Goal: Transaction & Acquisition: Purchase product/service

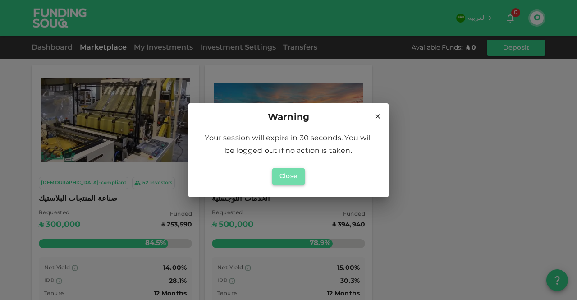
click at [290, 175] on button "Close" at bounding box center [288, 176] width 32 height 16
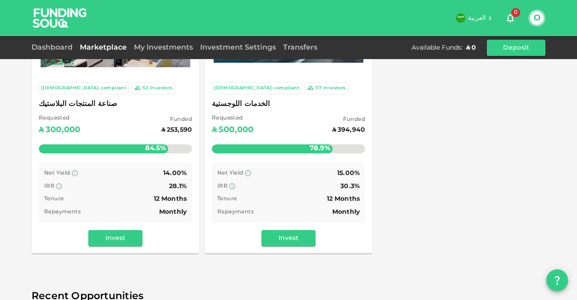
scroll to position [92, 0]
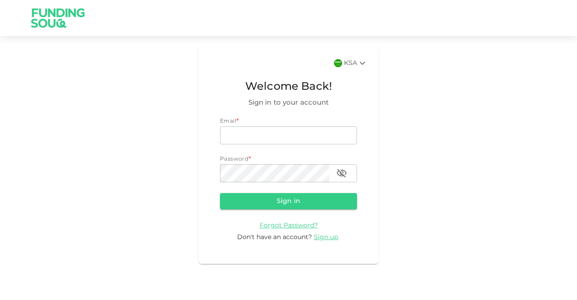
type input "osamaf.net@gmail.com"
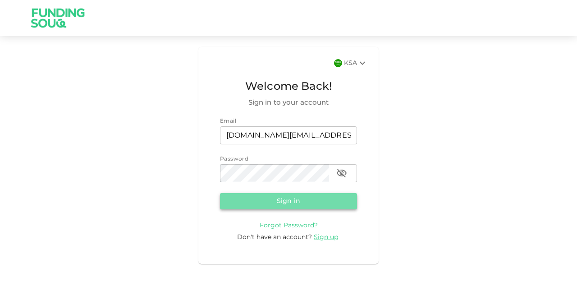
click at [323, 201] on button "Sign in" at bounding box center [288, 201] width 137 height 16
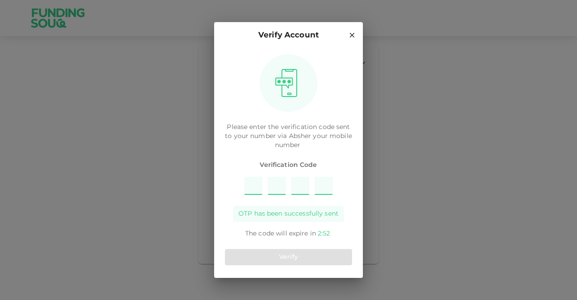
type input "2"
type input "3"
type input "4"
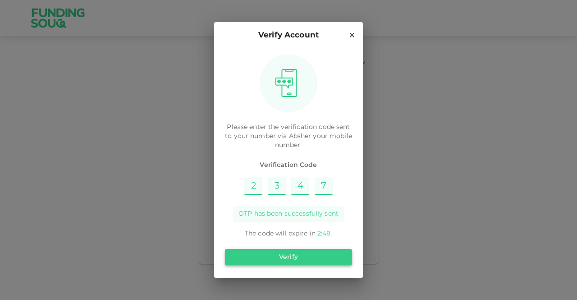
type input "7"
click at [318, 258] on button "Verify" at bounding box center [288, 257] width 127 height 16
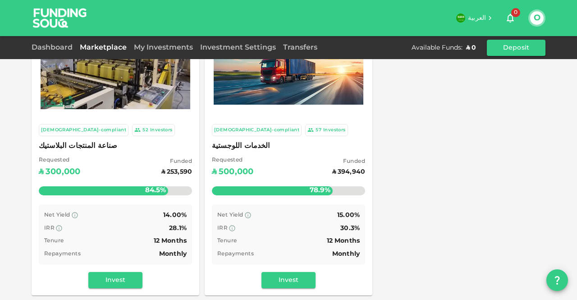
scroll to position [65, 0]
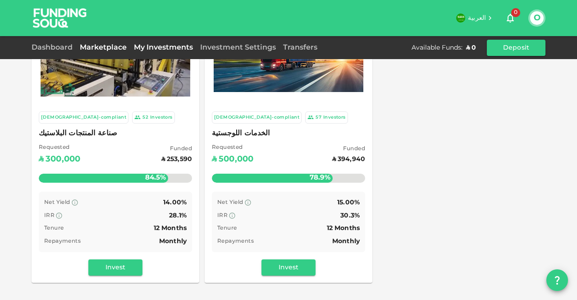
click at [174, 49] on link "My Investments" at bounding box center [163, 47] width 66 height 7
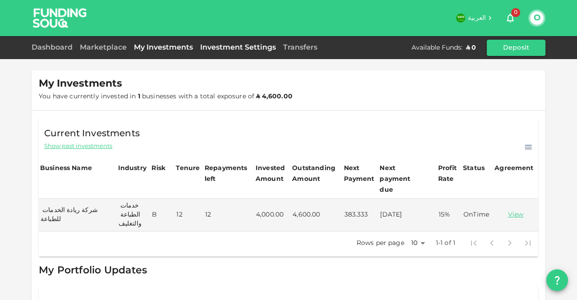
click at [216, 48] on link "Investment Settings" at bounding box center [238, 47] width 83 height 7
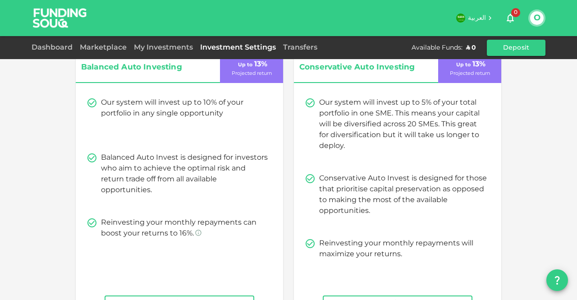
scroll to position [45, 0]
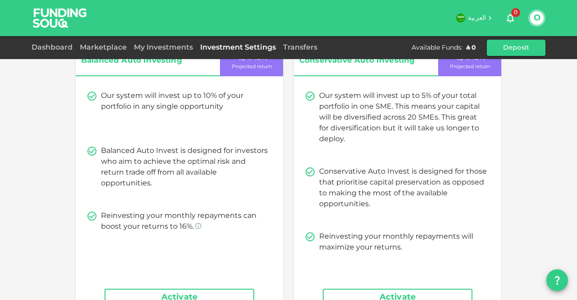
click at [295, 51] on div "Transfers" at bounding box center [300, 47] width 41 height 11
click at [297, 47] on link "Transfers" at bounding box center [300, 47] width 41 height 7
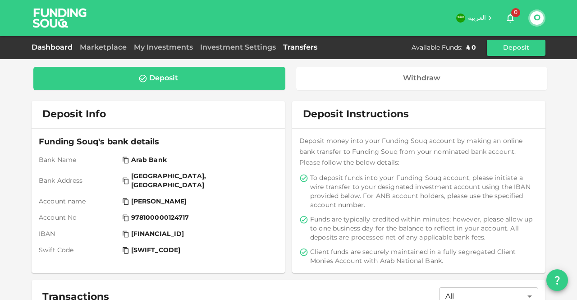
click at [62, 45] on link "Dashboard" at bounding box center [54, 47] width 45 height 7
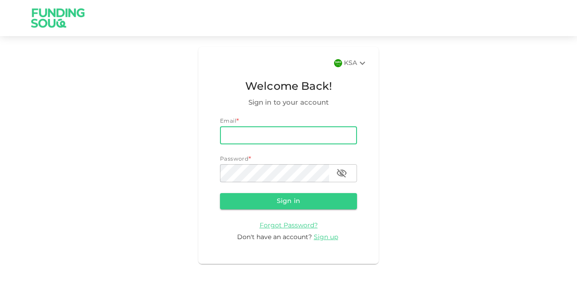
click at [254, 134] on input "email" at bounding box center [288, 135] width 137 height 18
click at [280, 134] on input "email" at bounding box center [288, 135] width 137 height 18
type input "osamaf.net@gmail.com"
click at [308, 198] on button "Sign in" at bounding box center [288, 201] width 137 height 16
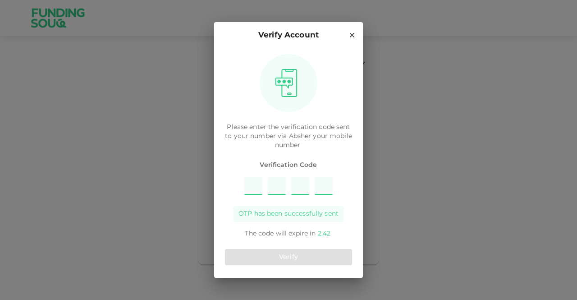
type input "7"
type input "3"
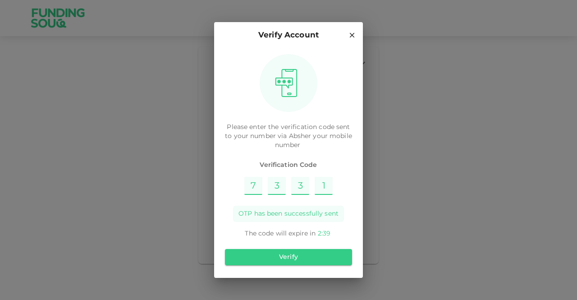
type input "1"
click at [299, 253] on button "Verify" at bounding box center [288, 257] width 127 height 16
click at [329, 189] on input "1" at bounding box center [324, 186] width 18 height 18
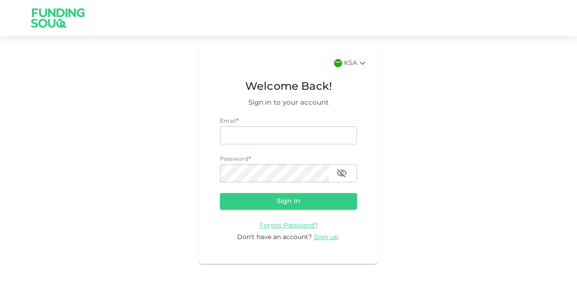
type input "[DOMAIN_NAME][EMAIL_ADDRESS][DOMAIN_NAME]"
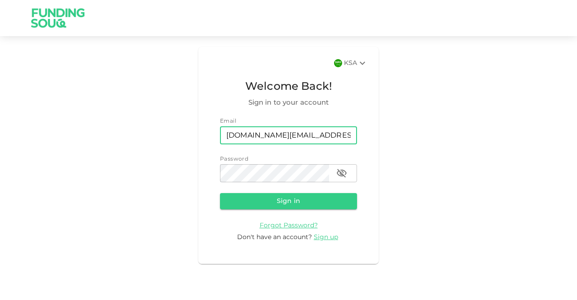
click at [300, 205] on button "Sign in" at bounding box center [288, 201] width 137 height 16
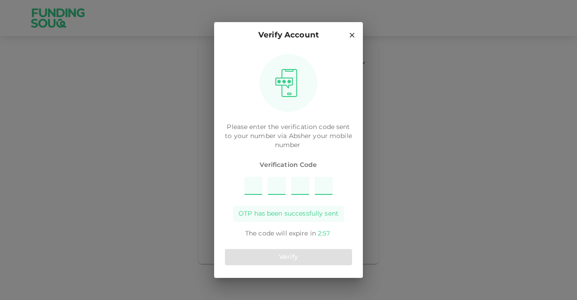
type input "3"
type input "5"
type input "6"
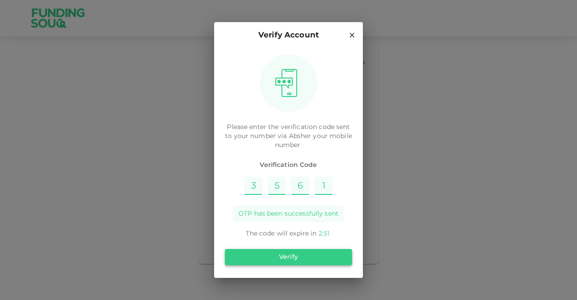
type input "1"
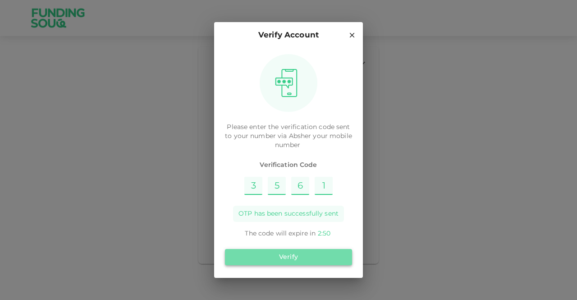
click at [282, 250] on button "Verify" at bounding box center [288, 257] width 127 height 16
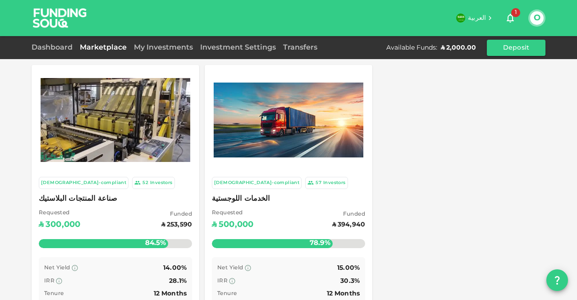
click at [243, 194] on span "الخدمات اللوجستية" at bounding box center [288, 199] width 153 height 13
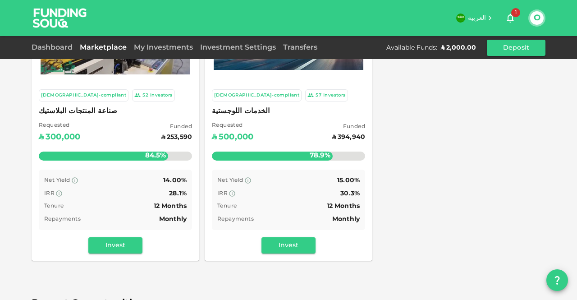
scroll to position [90, 0]
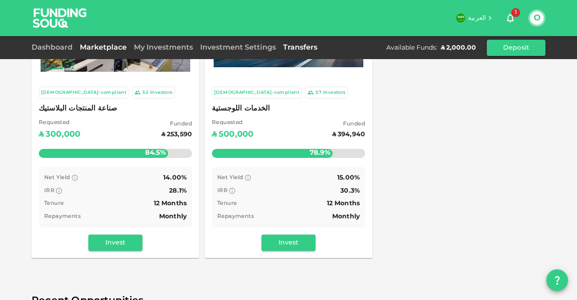
click at [292, 47] on link "Transfers" at bounding box center [300, 47] width 41 height 7
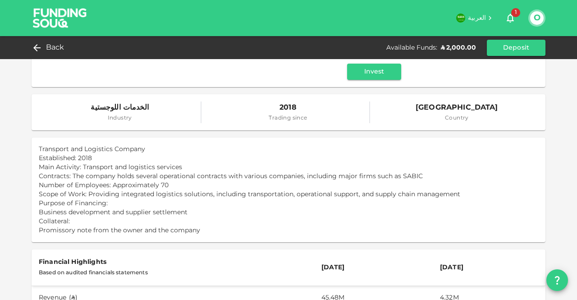
scroll to position [198, 0]
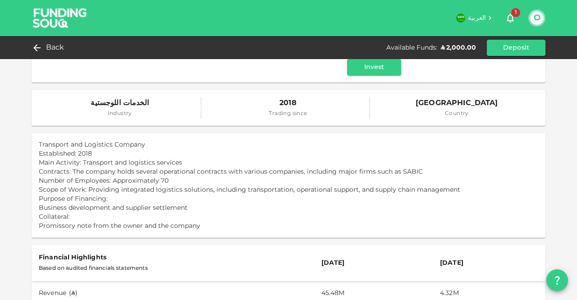
click at [479, 14] on h6 "العربية" at bounding box center [477, 19] width 18 height 10
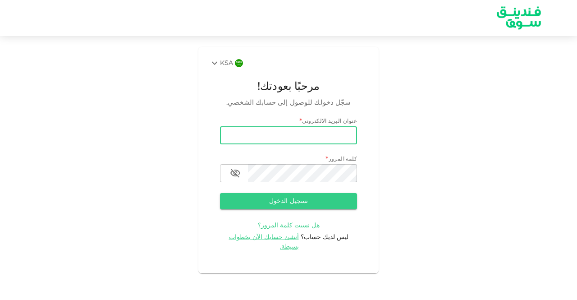
click at [326, 127] on input "email" at bounding box center [288, 135] width 137 height 18
type input "osamaf.net@gmail.com"
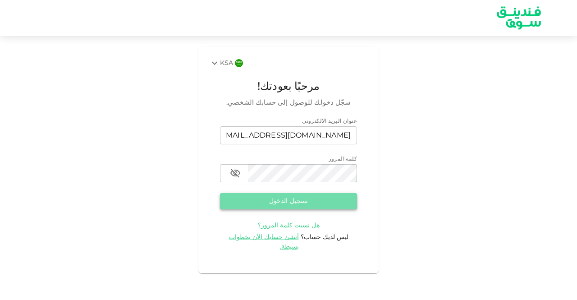
click at [303, 195] on button "تسجيل الدخول" at bounding box center [288, 201] width 137 height 16
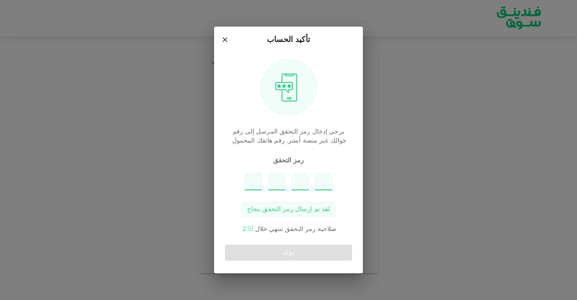
type input "2"
type input "6"
type input "1"
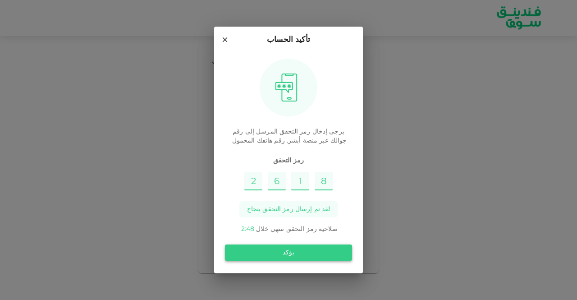
type input "8"
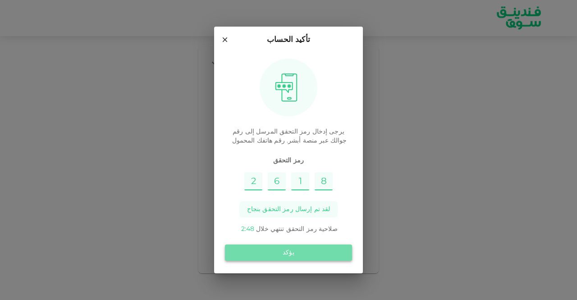
click at [294, 260] on button "يؤكد" at bounding box center [288, 252] width 127 height 16
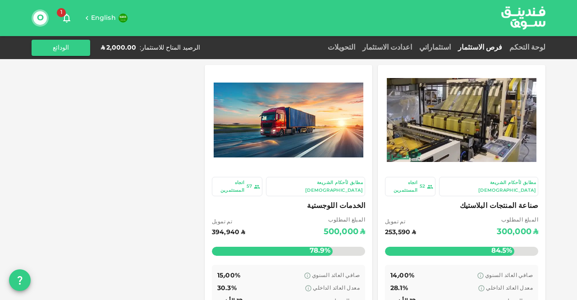
click at [337, 200] on span "الخدمات اللوجستية" at bounding box center [288, 206] width 153 height 13
click at [495, 200] on span "صناعة المنتجات البلاستيك" at bounding box center [461, 206] width 153 height 13
click at [65, 21] on icon "button" at bounding box center [66, 18] width 7 height 9
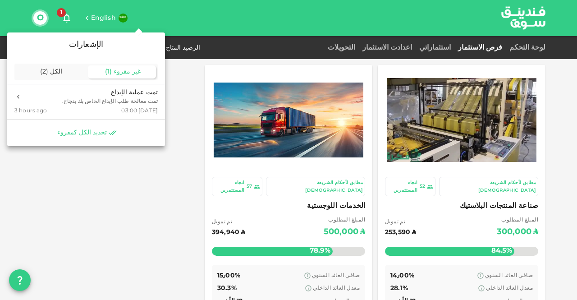
click at [94, 133] on span "تحديد الكل كمقروء" at bounding box center [82, 133] width 50 height 9
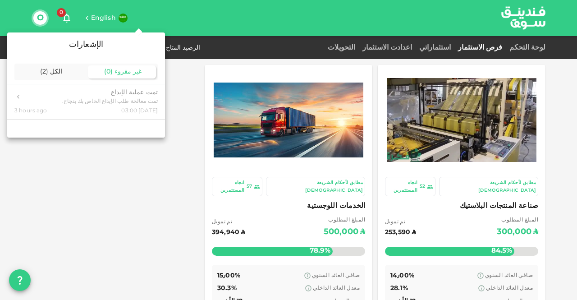
click at [114, 185] on div at bounding box center [288, 150] width 577 height 300
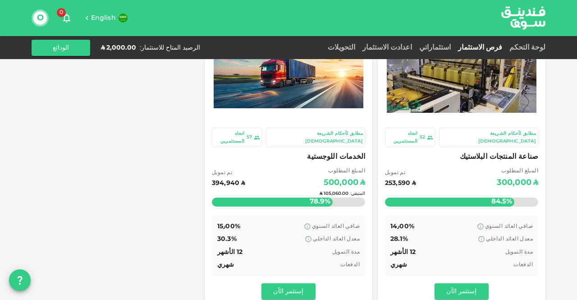
scroll to position [49, 0]
click at [341, 132] on div "مطابق لأحكام الشريعة الإسلامية" at bounding box center [315, 137] width 95 height 15
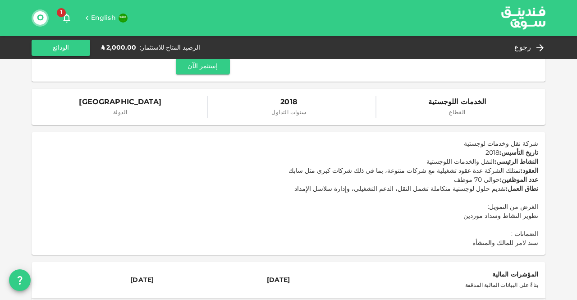
scroll to position [93, 0]
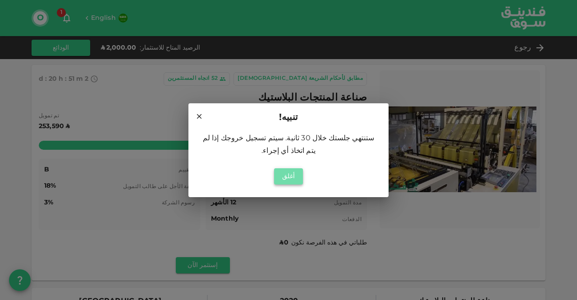
click at [299, 169] on button "أغلق" at bounding box center [288, 176] width 29 height 16
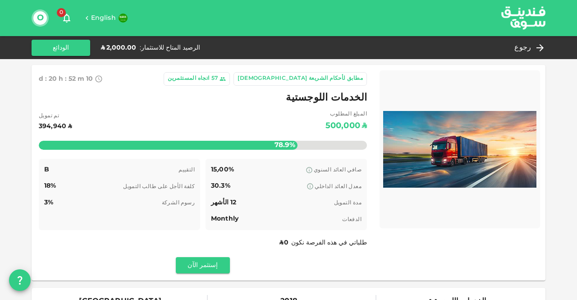
click at [341, 82] on div "مطابق لأحكام الشريعة [DEMOGRAPHIC_DATA]" at bounding box center [300, 78] width 125 height 9
click at [328, 81] on div "مطابق لأحكام الشريعة [DEMOGRAPHIC_DATA]" at bounding box center [300, 78] width 125 height 9
click at [534, 15] on img at bounding box center [524, 17] width 68 height 35
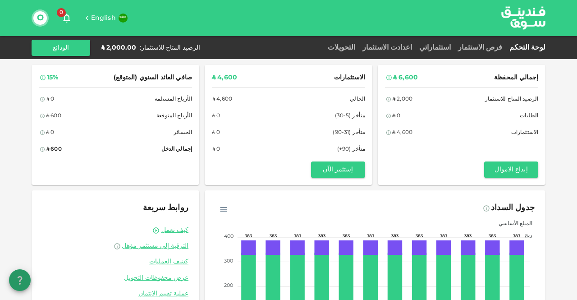
click at [20, 283] on icon "question" at bounding box center [20, 280] width 5 height 9
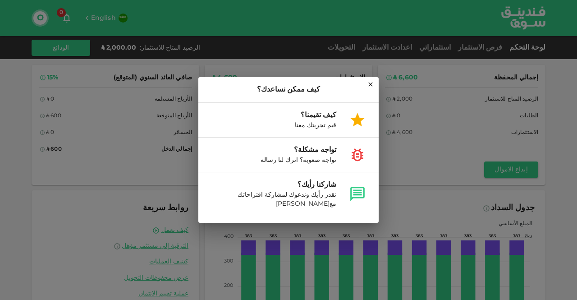
click at [369, 86] on icon at bounding box center [370, 84] width 4 height 4
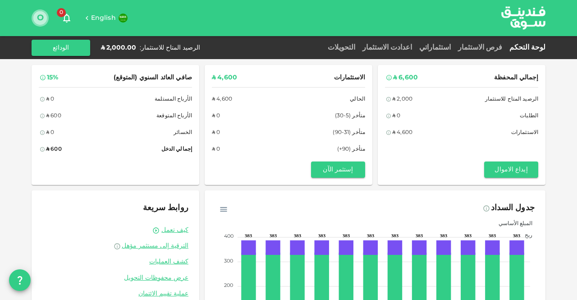
click at [36, 19] on button "O" at bounding box center [40, 18] width 14 height 14
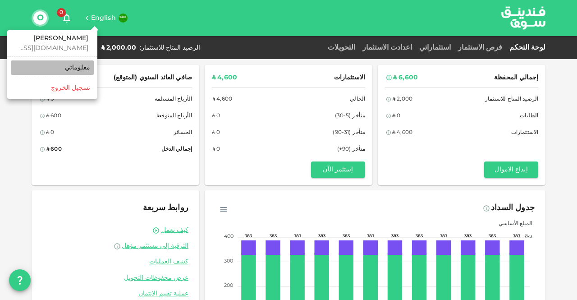
click at [83, 64] on div "معلوماتي" at bounding box center [77, 67] width 25 height 9
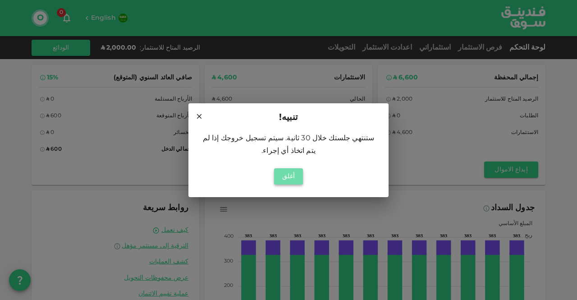
click at [289, 168] on button "أغلق" at bounding box center [288, 176] width 29 height 16
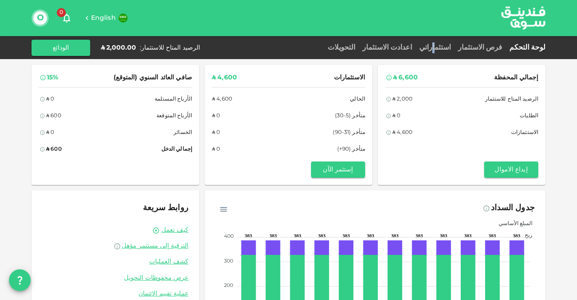
drag, startPoint x: 455, startPoint y: 51, endPoint x: 452, endPoint y: 43, distance: 8.6
click at [452, 43] on div "استثماراتي" at bounding box center [435, 47] width 39 height 11
click at [454, 49] on link "استثماراتي" at bounding box center [435, 47] width 39 height 7
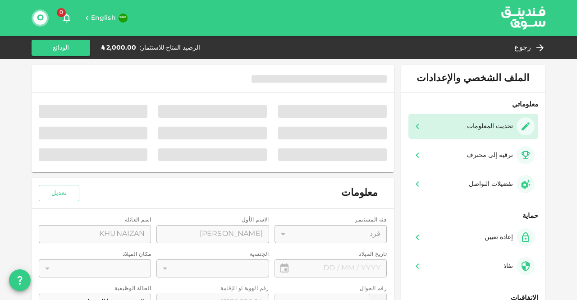
type input "⁦⁨12⁩ / ⁨02⁩ / ⁨2002⁩⁩"
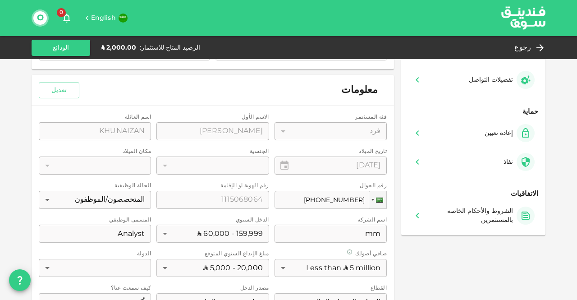
scroll to position [105, 0]
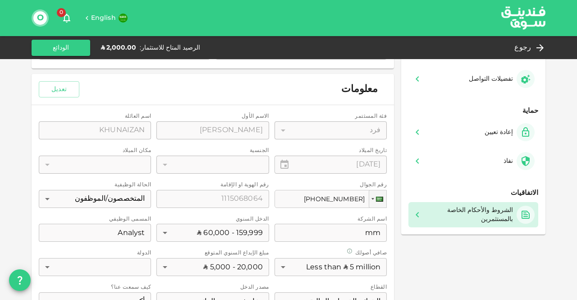
click at [447, 212] on div "الشروط والأحكام الخاصة بالمستثمرين" at bounding box center [470, 215] width 87 height 18
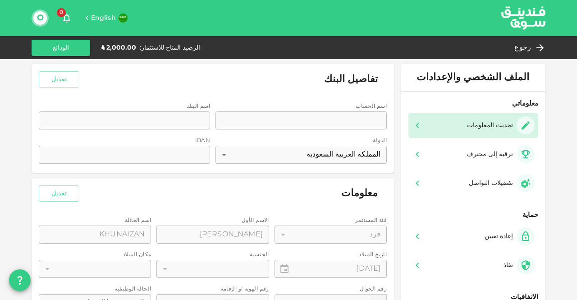
scroll to position [0, 0]
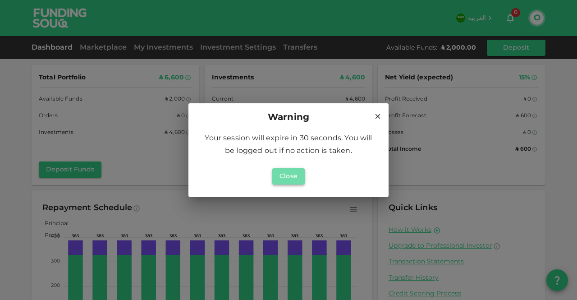
click at [293, 176] on button "Close" at bounding box center [288, 176] width 32 height 16
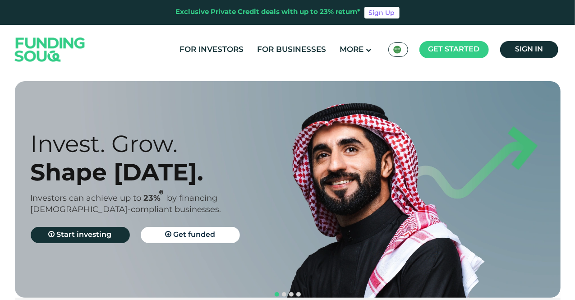
click at [400, 51] on img at bounding box center [397, 50] width 8 height 8
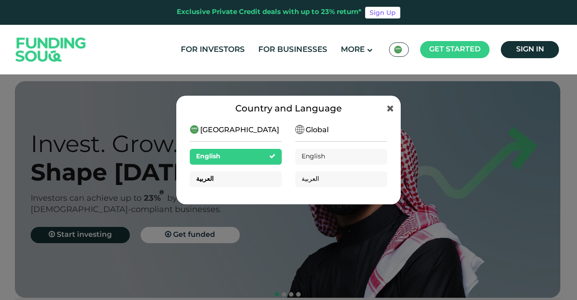
click at [243, 176] on div "العربية" at bounding box center [236, 179] width 92 height 16
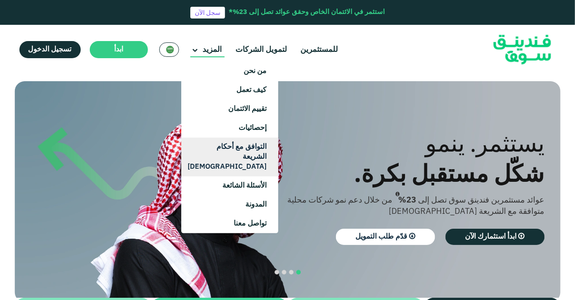
click at [235, 157] on link "التوافق مع أحكام الشريعة [DEMOGRAPHIC_DATA]" at bounding box center [229, 157] width 97 height 39
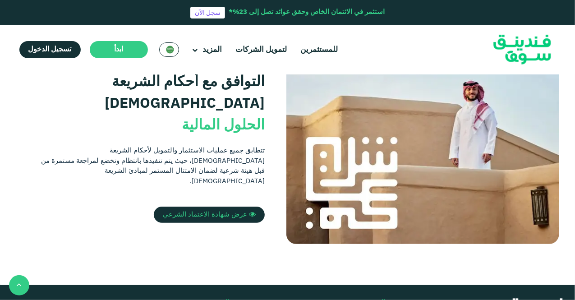
scroll to position [242, 0]
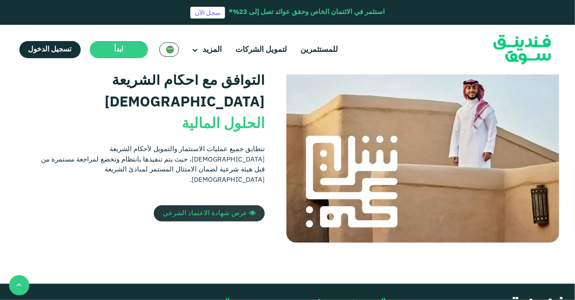
click at [229, 210] on span "عرض شهادة الاعتماد الشرعي" at bounding box center [205, 213] width 84 height 6
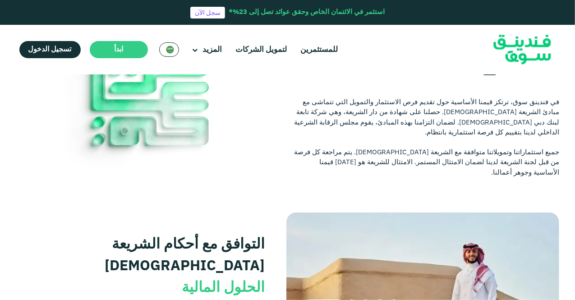
scroll to position [0, 0]
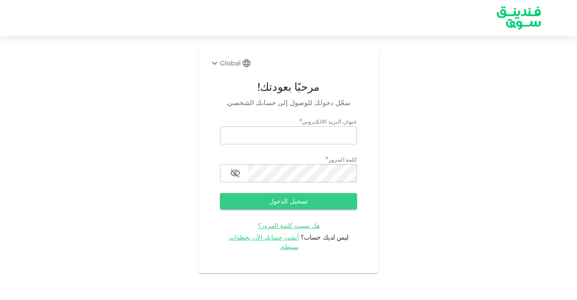
click at [231, 65] on div "Global" at bounding box center [225, 63] width 32 height 11
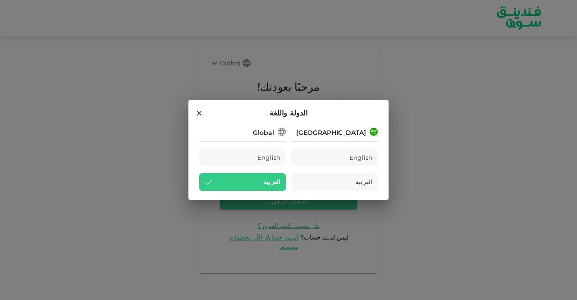
click at [342, 134] on div "Saudi Arabia" at bounding box center [331, 132] width 70 height 9
click at [355, 158] on span "English" at bounding box center [360, 157] width 23 height 10
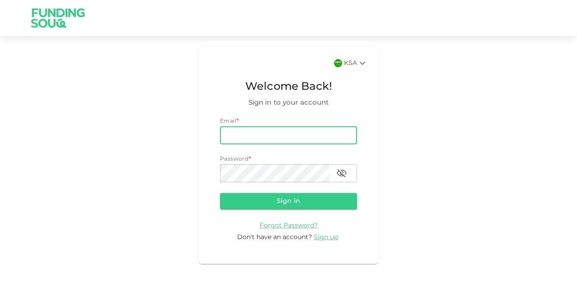
click at [272, 139] on input "email" at bounding box center [288, 135] width 137 height 18
type input "[DOMAIN_NAME][EMAIL_ADDRESS][DOMAIN_NAME]"
click at [269, 207] on button "Sign in" at bounding box center [288, 201] width 137 height 16
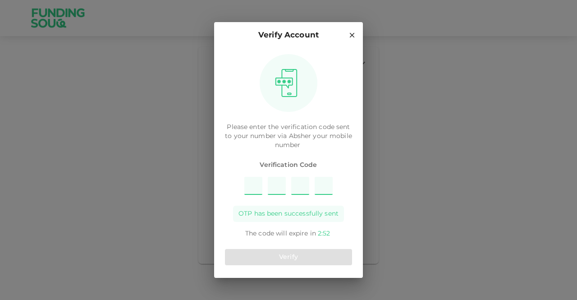
type input "4"
type input "7"
type input "8"
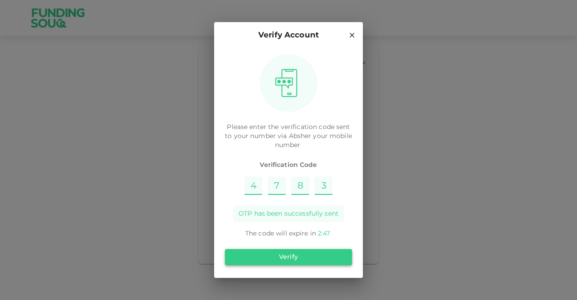
type input "3"
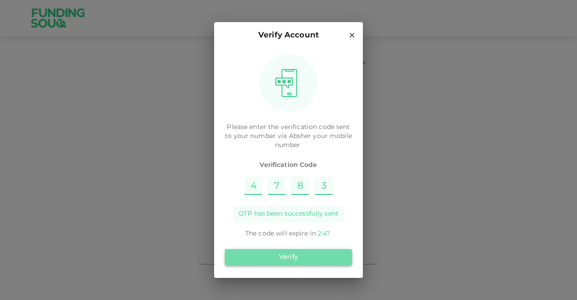
click at [303, 254] on button "Verify" at bounding box center [288, 257] width 127 height 16
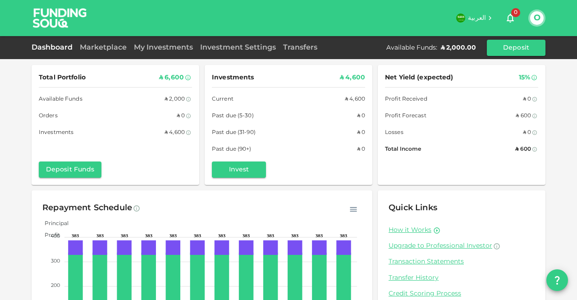
click at [104, 52] on div "Marketplace" at bounding box center [103, 47] width 54 height 11
click at [104, 46] on link "Marketplace" at bounding box center [103, 47] width 54 height 7
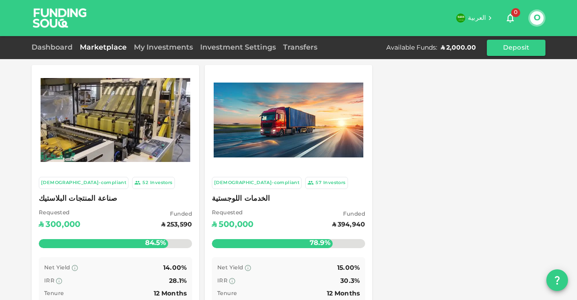
click at [238, 199] on span "الخدمات اللوجستية" at bounding box center [288, 199] width 153 height 13
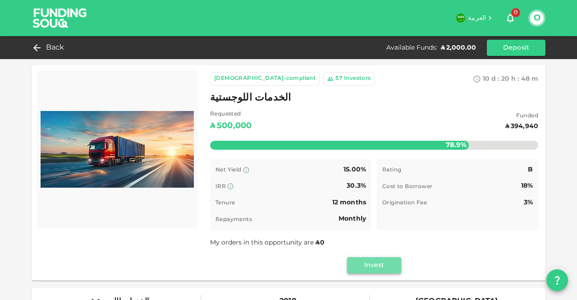
click at [387, 267] on button "Invest" at bounding box center [374, 265] width 54 height 16
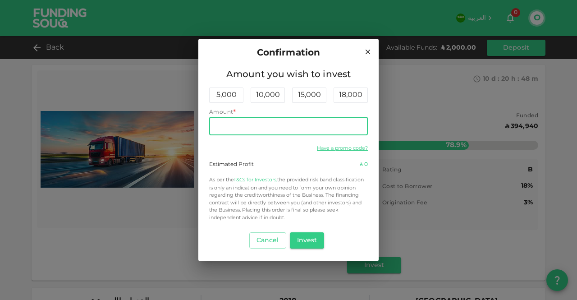
click at [274, 127] on input "Amount" at bounding box center [288, 126] width 159 height 18
type input "2,000"
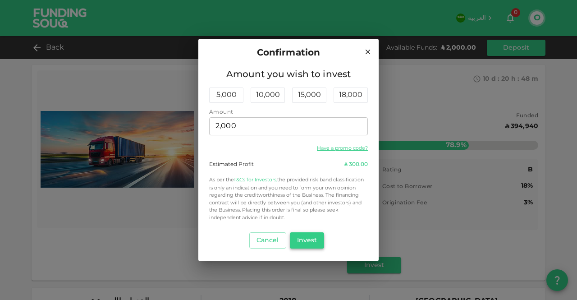
click at [310, 239] on button "Invest" at bounding box center [307, 240] width 35 height 16
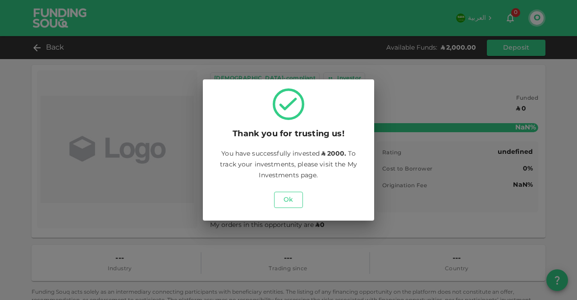
click at [290, 198] on button "Ok" at bounding box center [288, 200] width 29 height 16
